Goal: Task Accomplishment & Management: Use online tool/utility

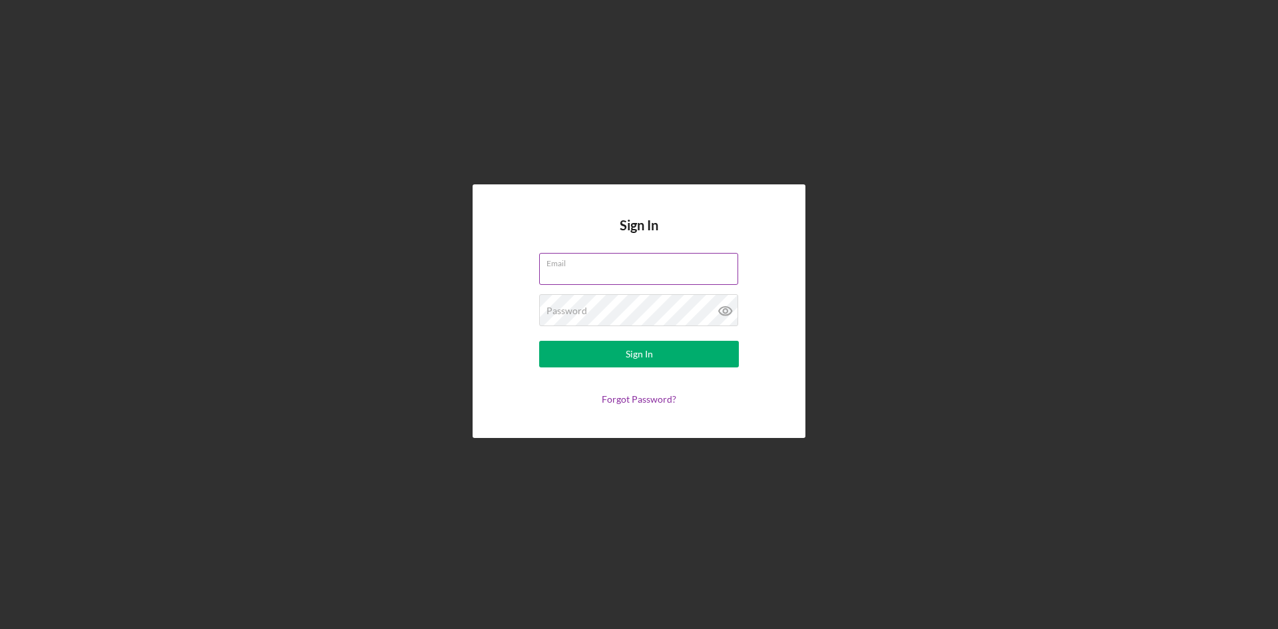
click at [560, 270] on input "Email" at bounding box center [638, 269] width 199 height 32
type input "[EMAIL_ADDRESS][DOMAIN_NAME]"
click at [621, 327] on div "Password Required" at bounding box center [639, 310] width 200 height 33
click at [539, 341] on button "Sign In" at bounding box center [639, 354] width 200 height 27
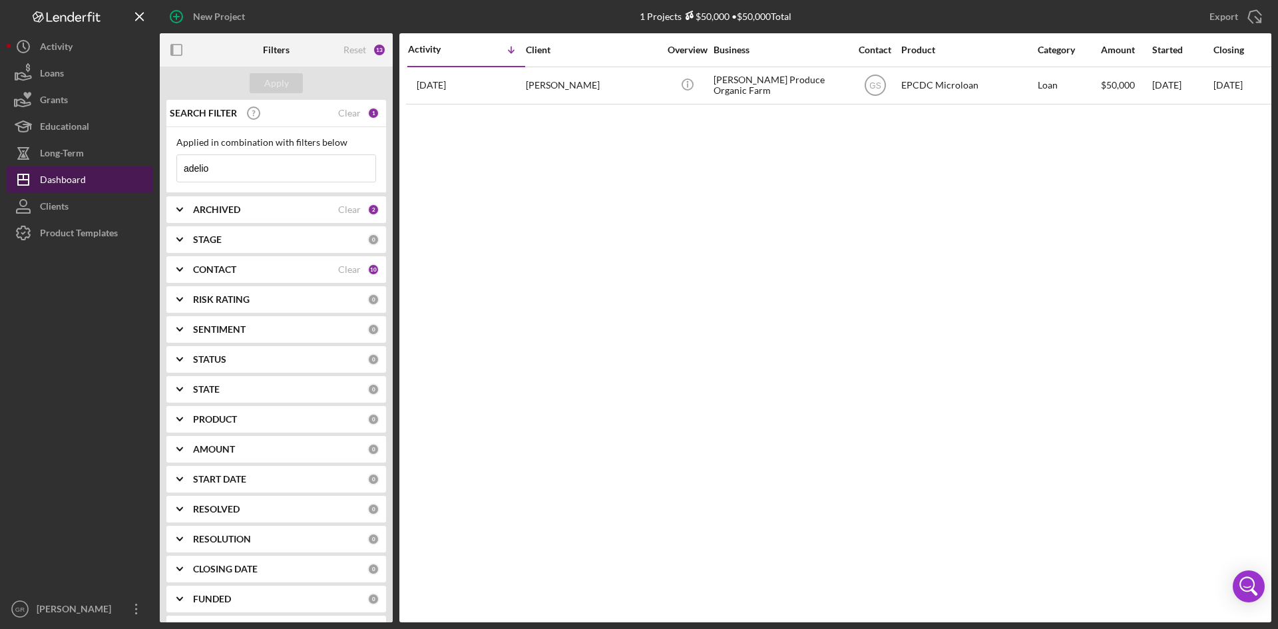
click at [64, 171] on div "Dashboard" at bounding box center [63, 181] width 46 height 30
click at [275, 208] on div "ARCHIVED" at bounding box center [265, 209] width 145 height 11
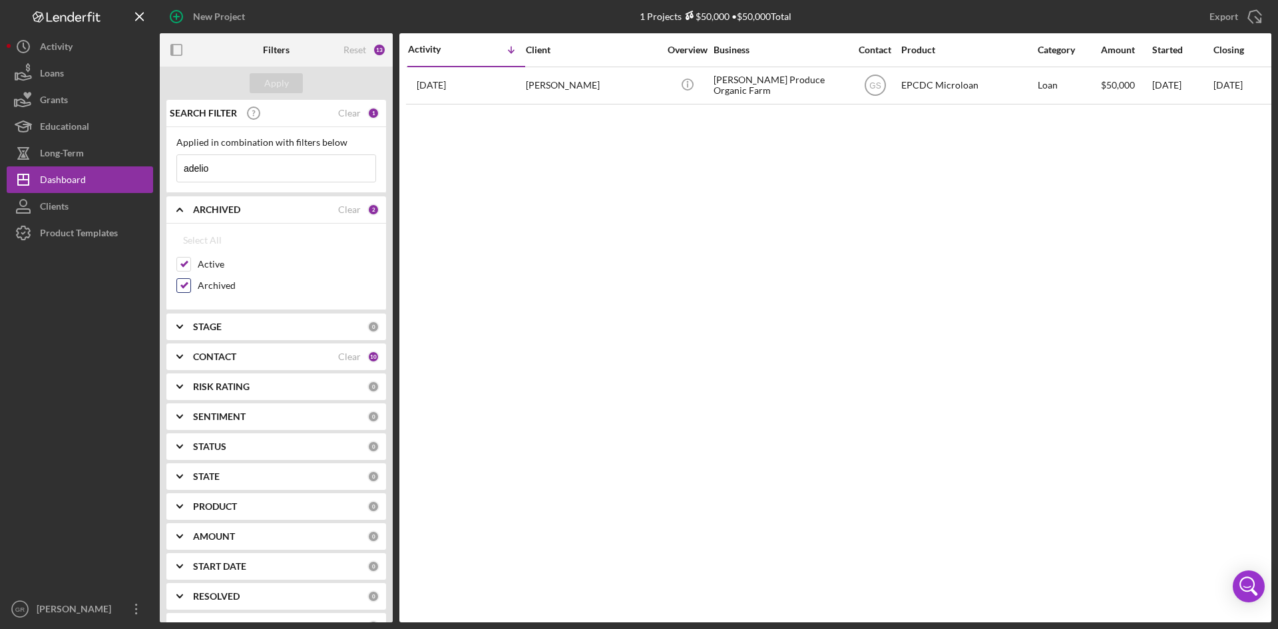
click at [182, 284] on input "Archived" at bounding box center [183, 285] width 13 height 13
checkbox input "false"
click at [232, 346] on div "CONTACT Clear 10" at bounding box center [286, 356] width 186 height 27
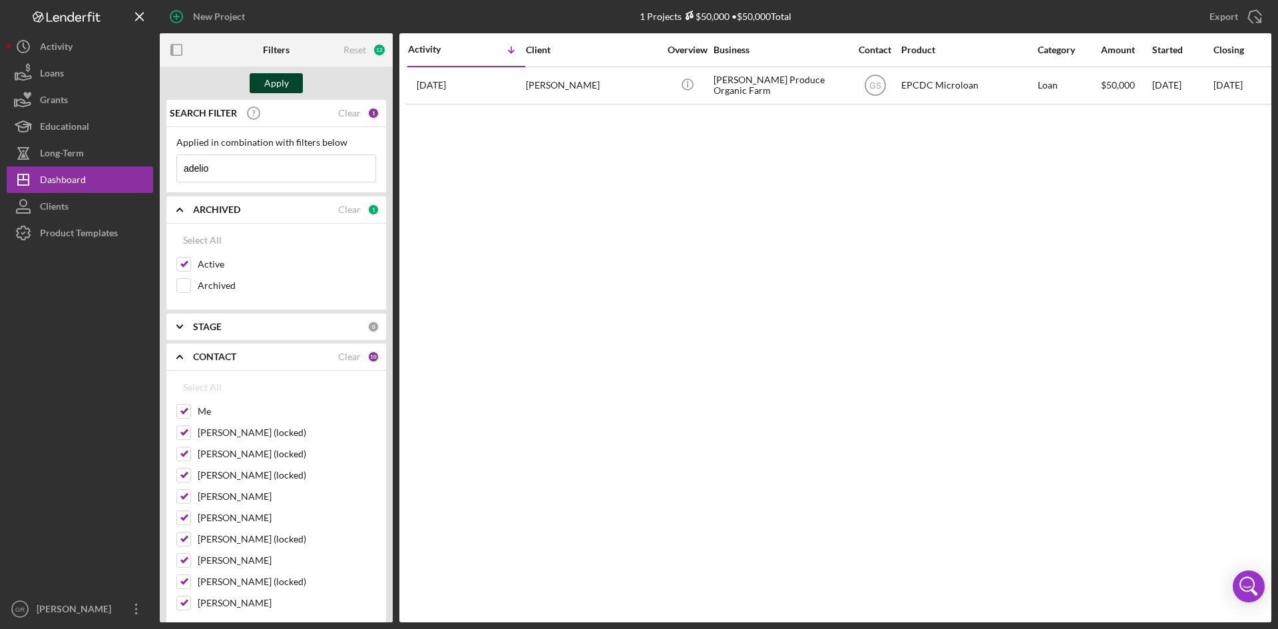
click at [274, 78] on div "Apply" at bounding box center [276, 83] width 25 height 20
click at [207, 325] on b "STAGE" at bounding box center [207, 326] width 29 height 11
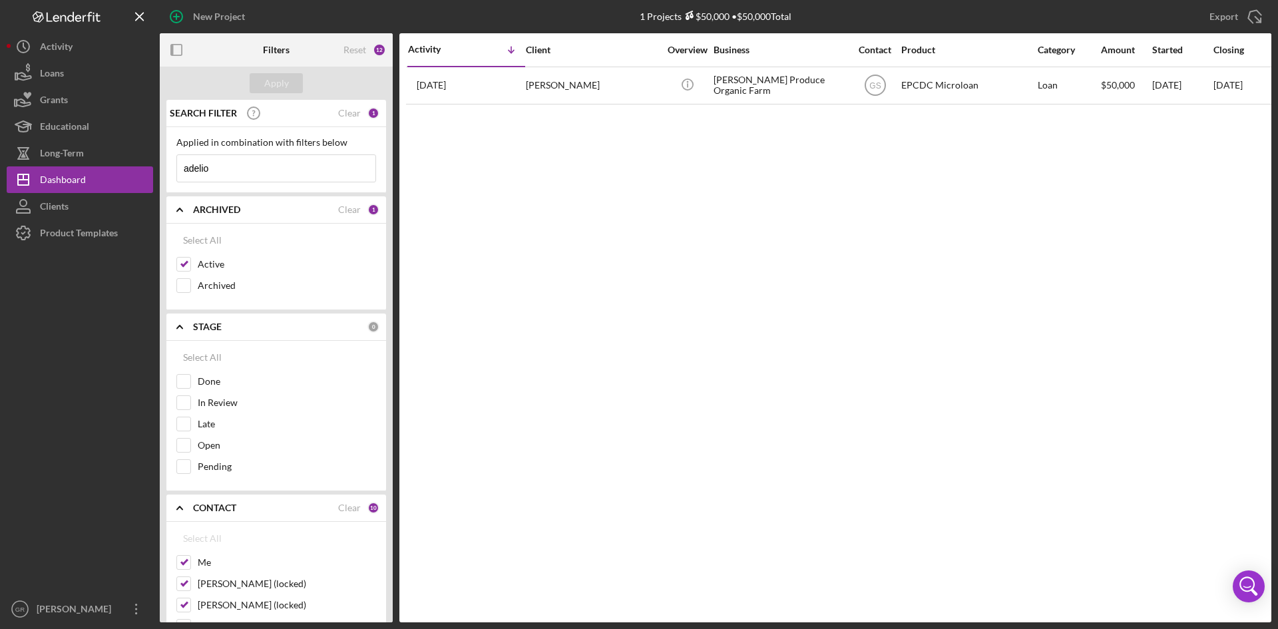
click at [261, 180] on input "adelio" at bounding box center [276, 168] width 198 height 27
click at [269, 170] on input "adelio" at bounding box center [276, 168] width 198 height 27
drag, startPoint x: 268, startPoint y: 72, endPoint x: 269, endPoint y: 79, distance: 6.8
click at [269, 79] on div "Apply" at bounding box center [276, 83] width 233 height 33
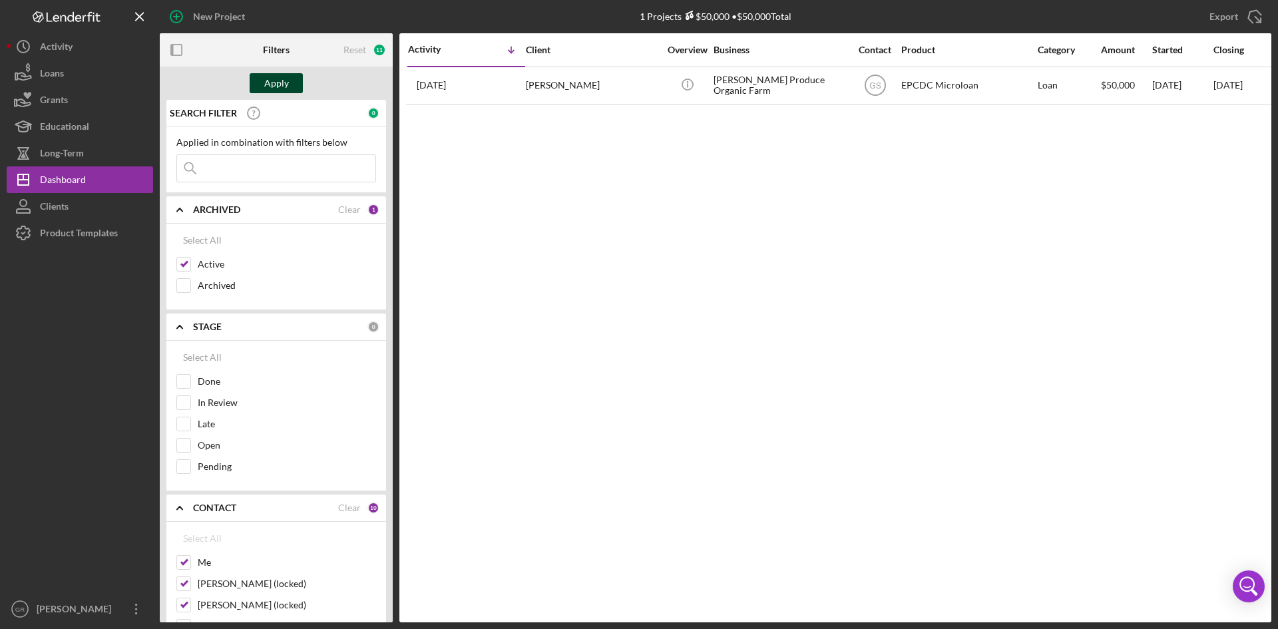
click at [269, 88] on div "Apply" at bounding box center [276, 83] width 25 height 20
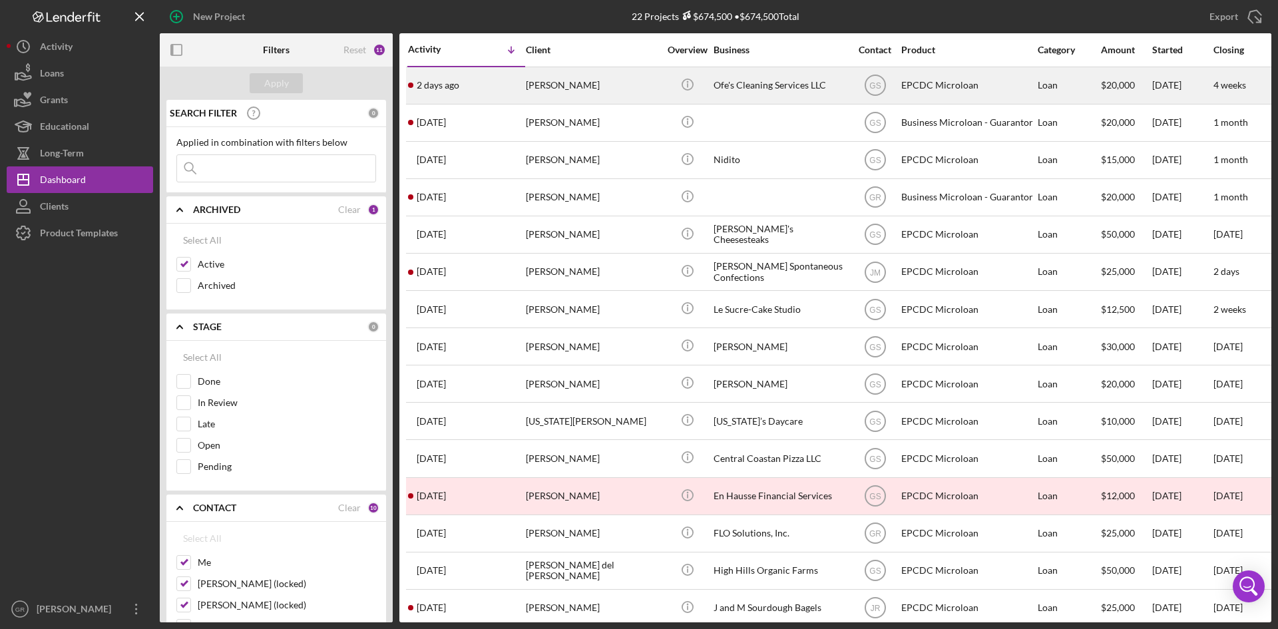
click at [761, 88] on div "Ofe's Cleaning Services LLC" at bounding box center [779, 85] width 133 height 35
